Goal: Information Seeking & Learning: Learn about a topic

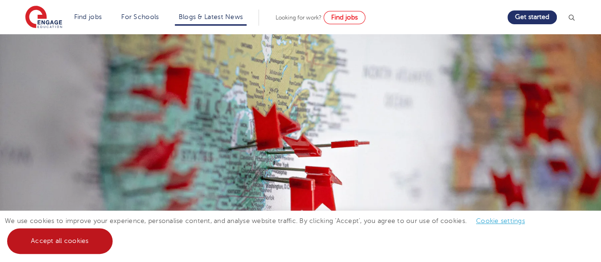
click at [71, 239] on link "Accept all cookies" at bounding box center [59, 241] width 105 height 26
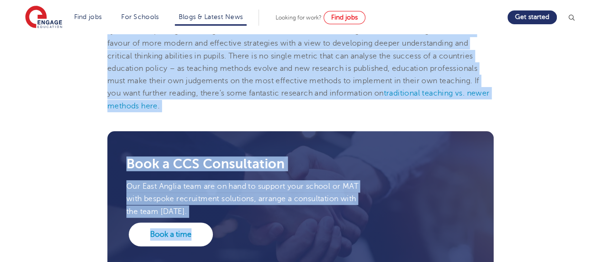
scroll to position [1852, 0]
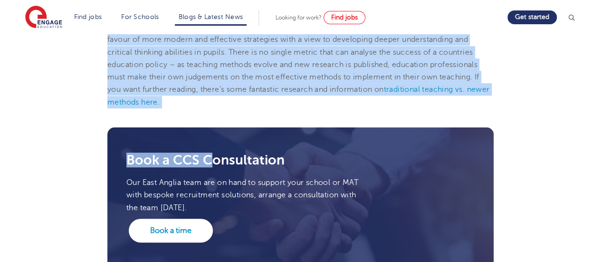
drag, startPoint x: 109, startPoint y: 103, endPoint x: 206, endPoint y: 106, distance: 97.4
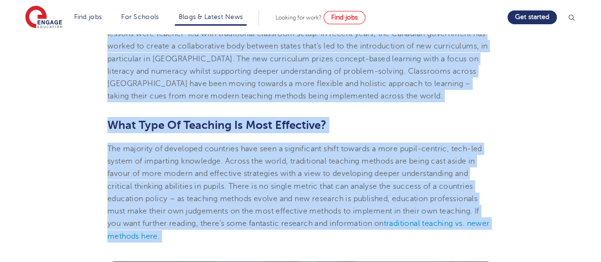
scroll to position [1715, 0]
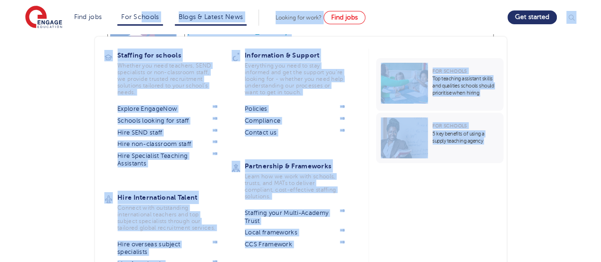
scroll to position [433, 0]
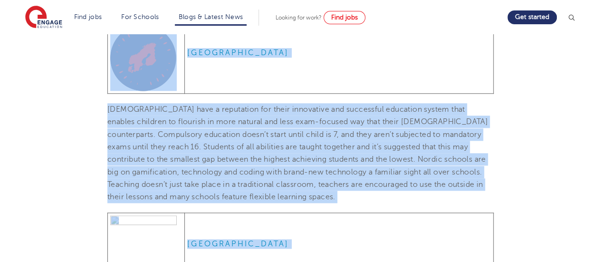
drag, startPoint x: 367, startPoint y: 86, endPoint x: 91, endPoint y: 46, distance: 278.4
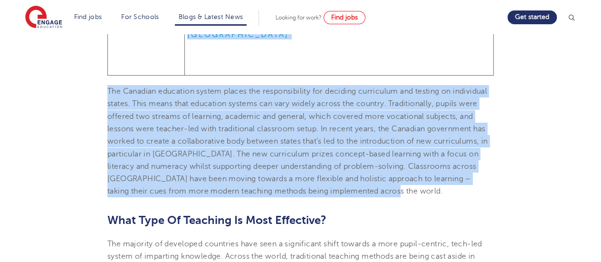
scroll to position [1622, 0]
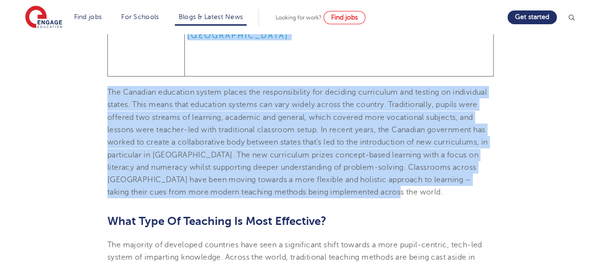
copy section "Lore Ips Dol Sita Consectet Adipisci Elitsed Doeius Tem Incididun Utlab? ETDOLO…"
